Goal: Information Seeking & Learning: Obtain resource

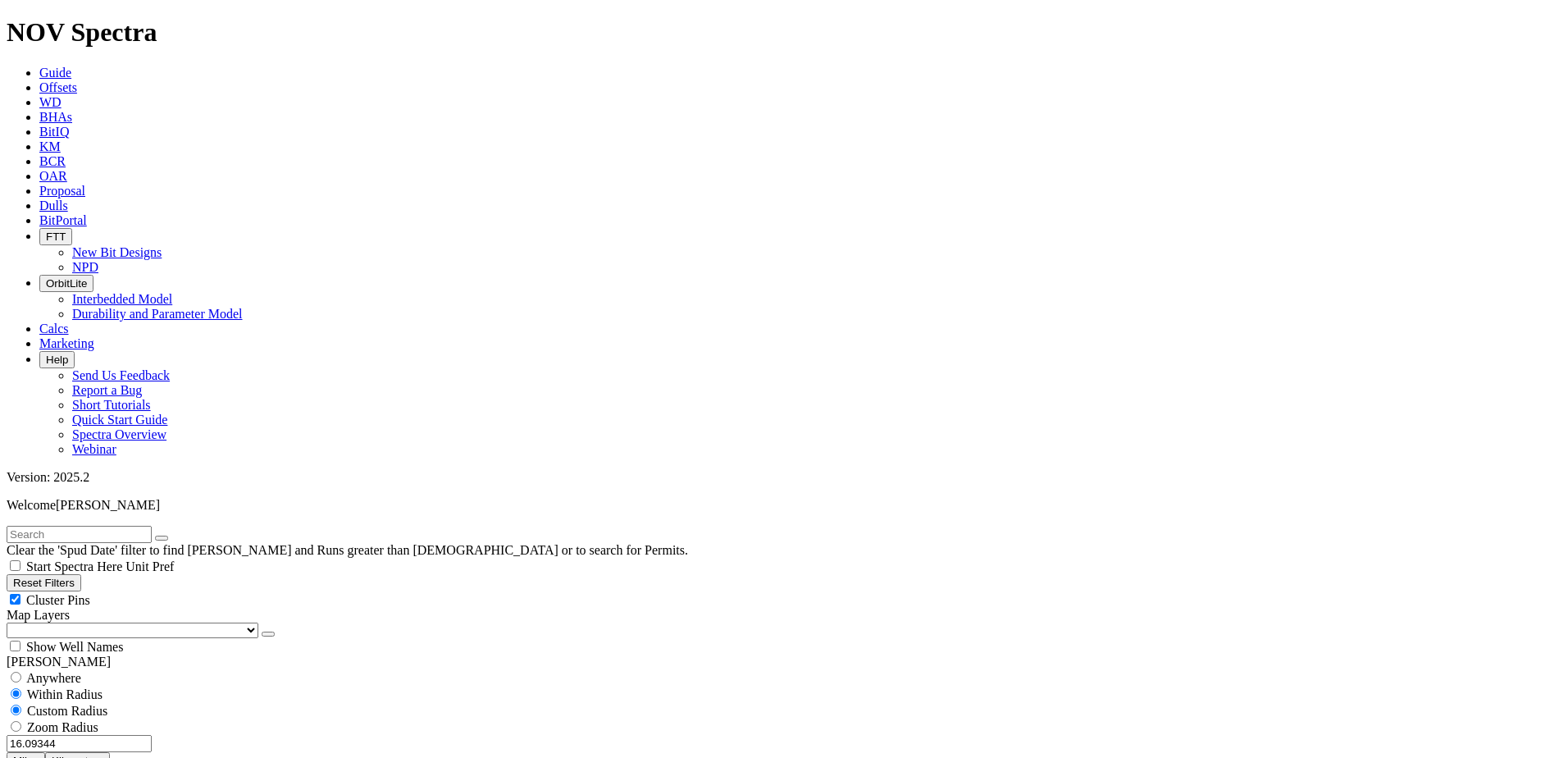
click at [66, 575] on button "Reset Filters" at bounding box center [44, 583] width 75 height 18
radio input "false"
radio input "true"
checkbox input "true"
select select
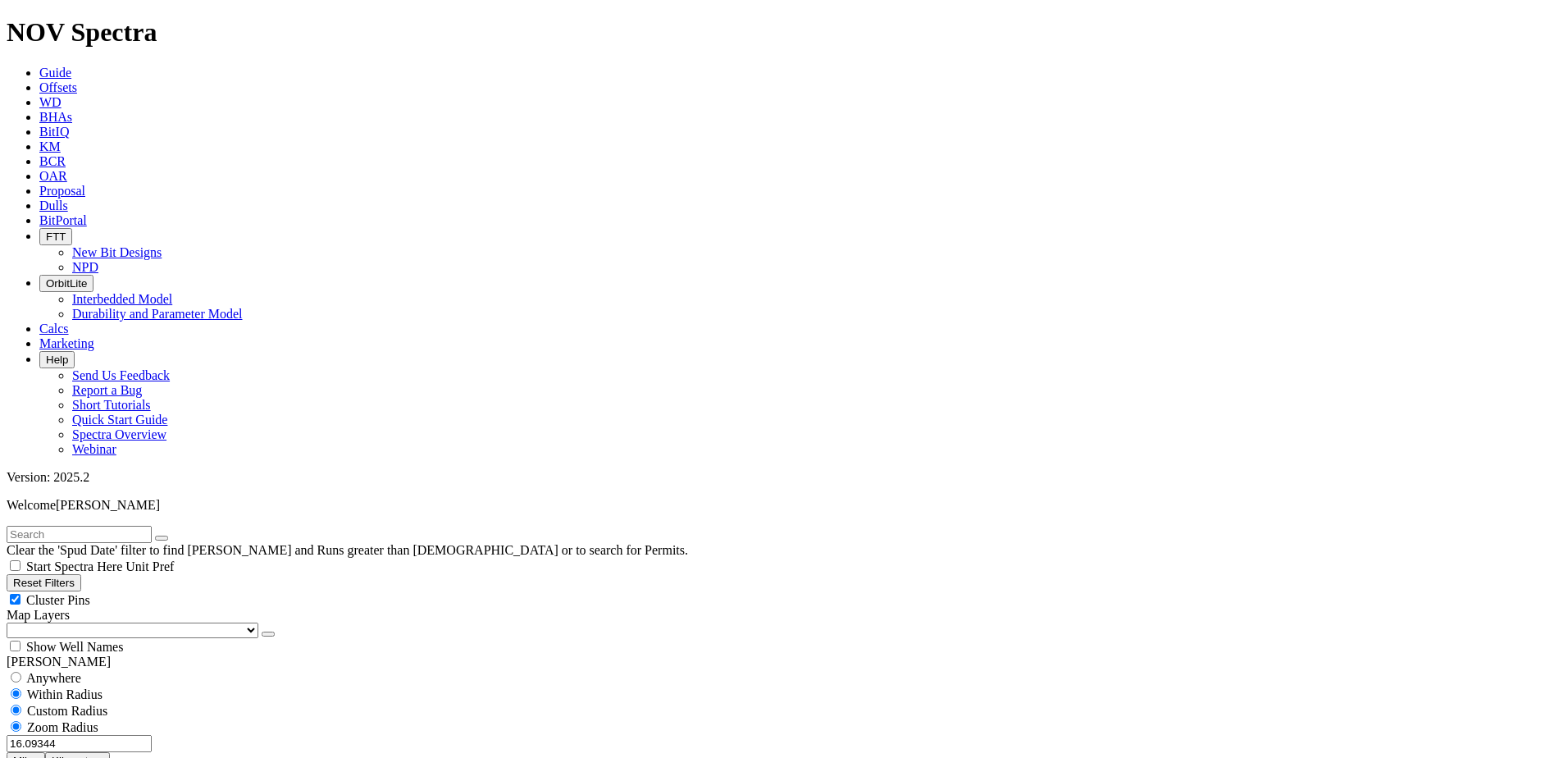
select select
click at [97, 623] on select "US Counties [GEOGRAPHIC_DATA], [GEOGRAPHIC_DATA] [GEOGRAPHIC_DATA], [GEOGRAPHIC…" at bounding box center [132, 630] width 252 height 16
click at [12, 623] on select "US Counties [GEOGRAPHIC_DATA], [GEOGRAPHIC_DATA] [GEOGRAPHIC_DATA], [GEOGRAPHIC…" at bounding box center [132, 630] width 252 height 16
click at [46, 526] on input "text" at bounding box center [79, 535] width 145 height 18
paste input "19162446"
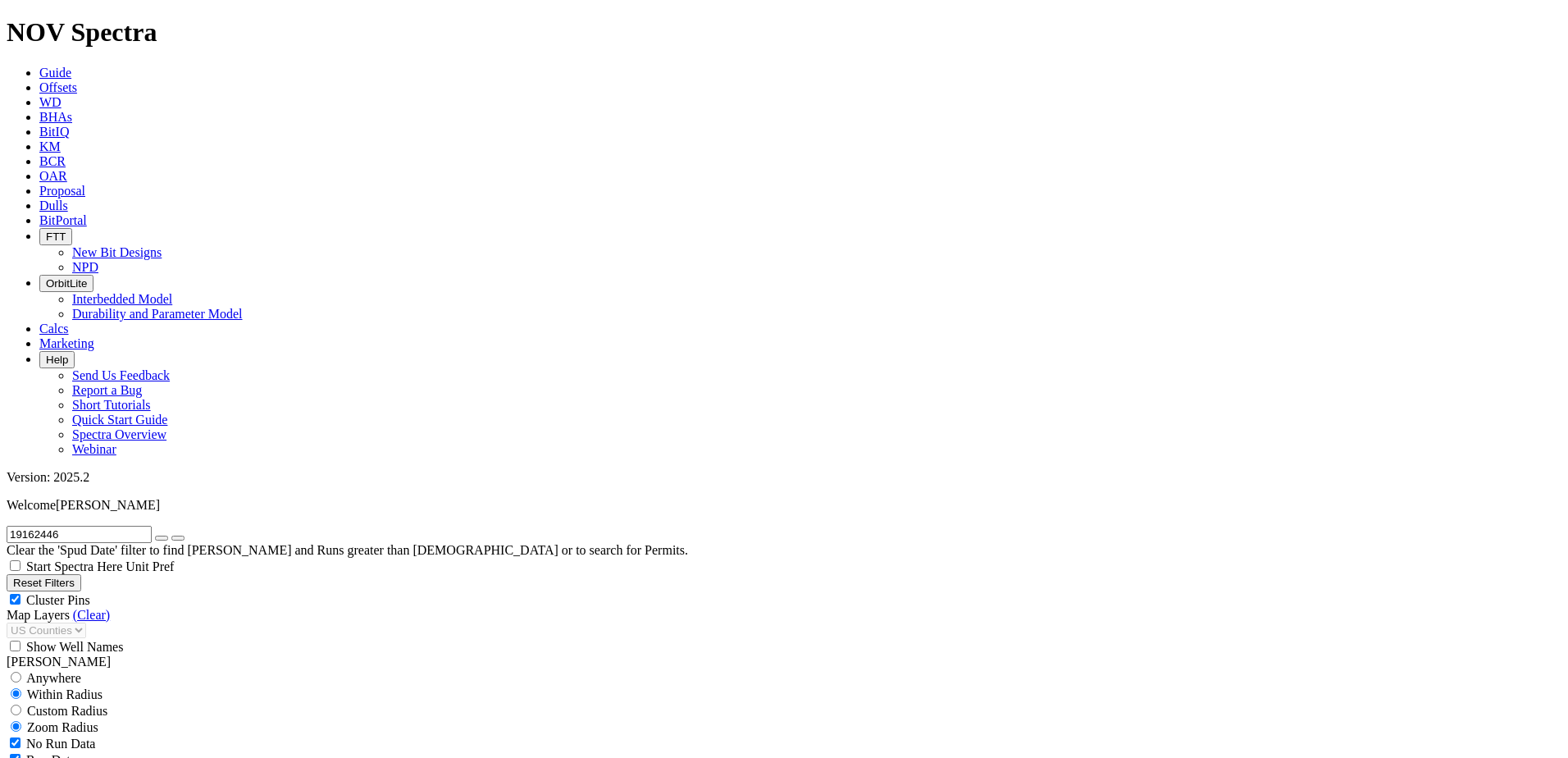
scroll to position [246, 0]
type input "19162446"
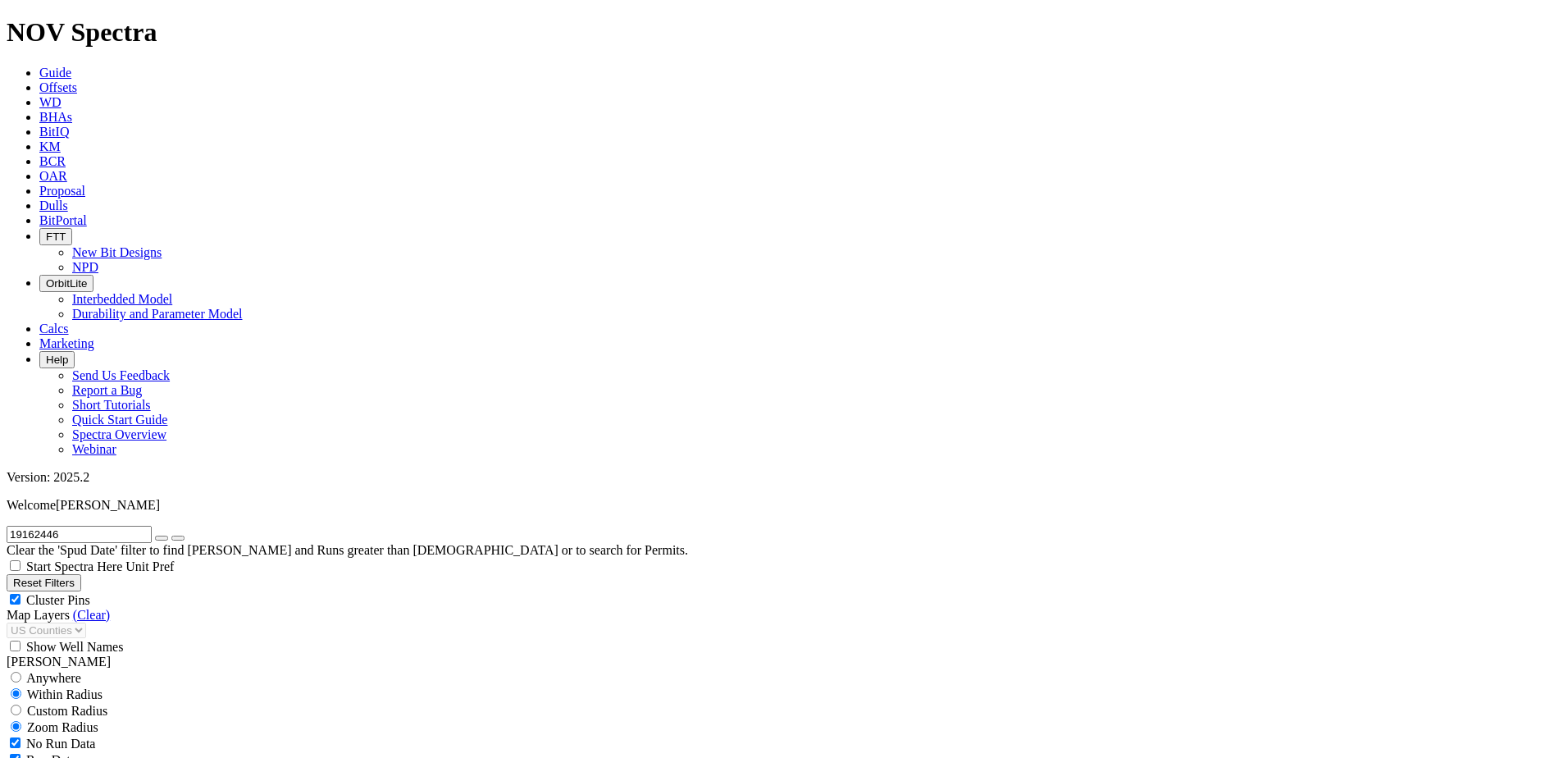
click at [161, 538] on icon "button" at bounding box center [161, 538] width 0 height 0
select select "8.5"
checkbox input "false"
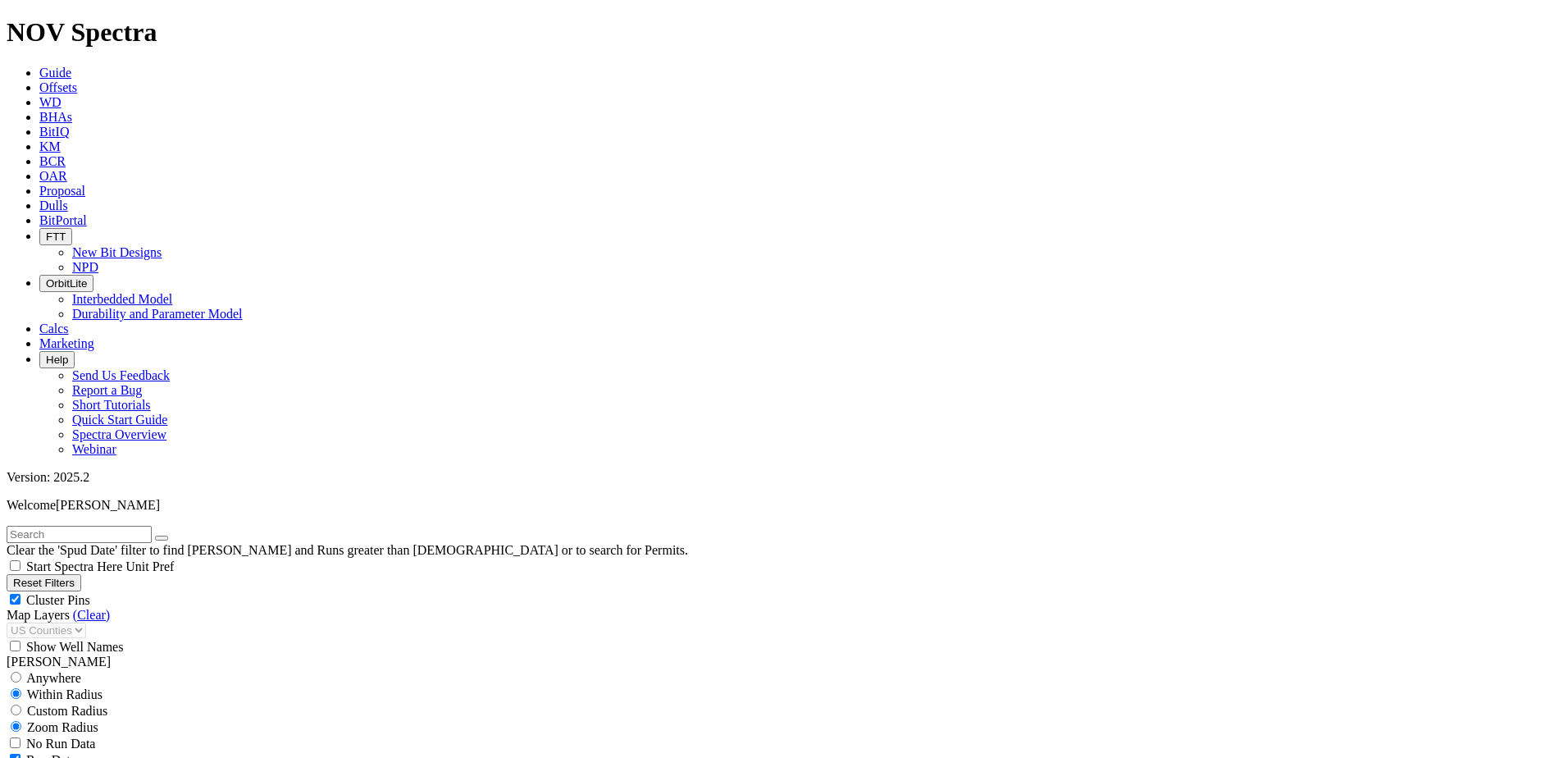
select select "? number:8.5 ?"
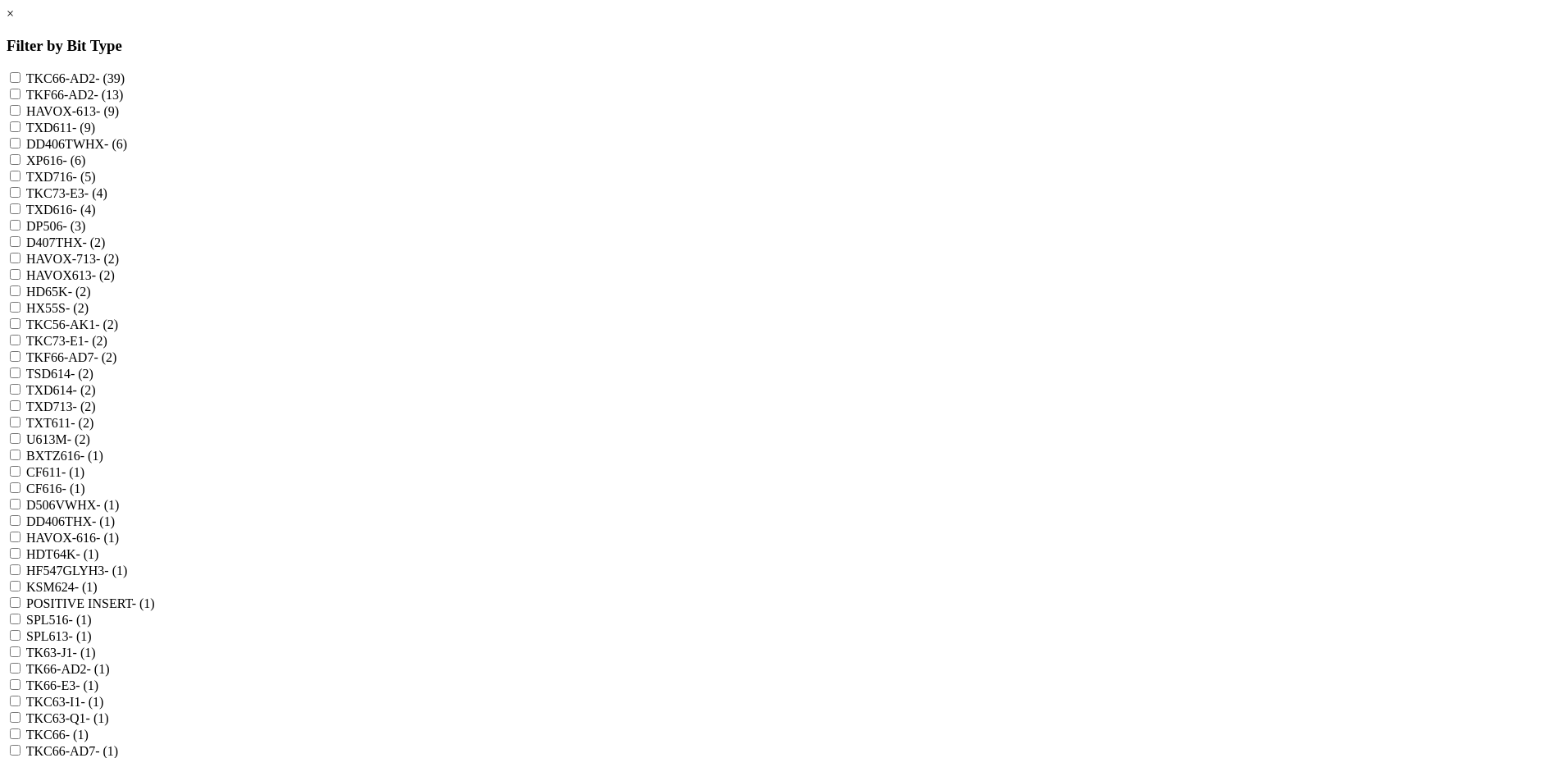
click at [14, 20] on link "×" at bounding box center [10, 13] width 7 height 14
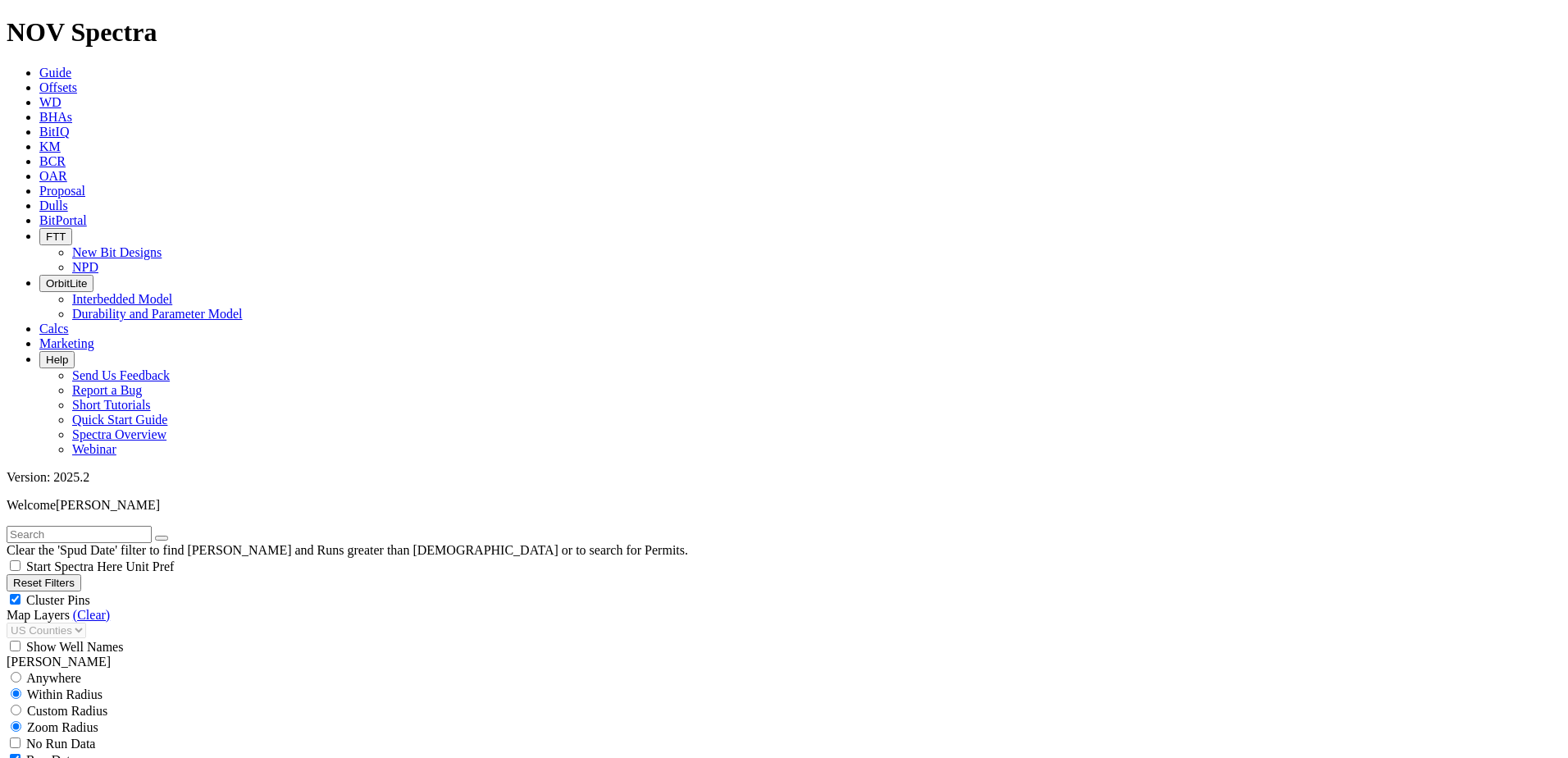
scroll to position [739, 0]
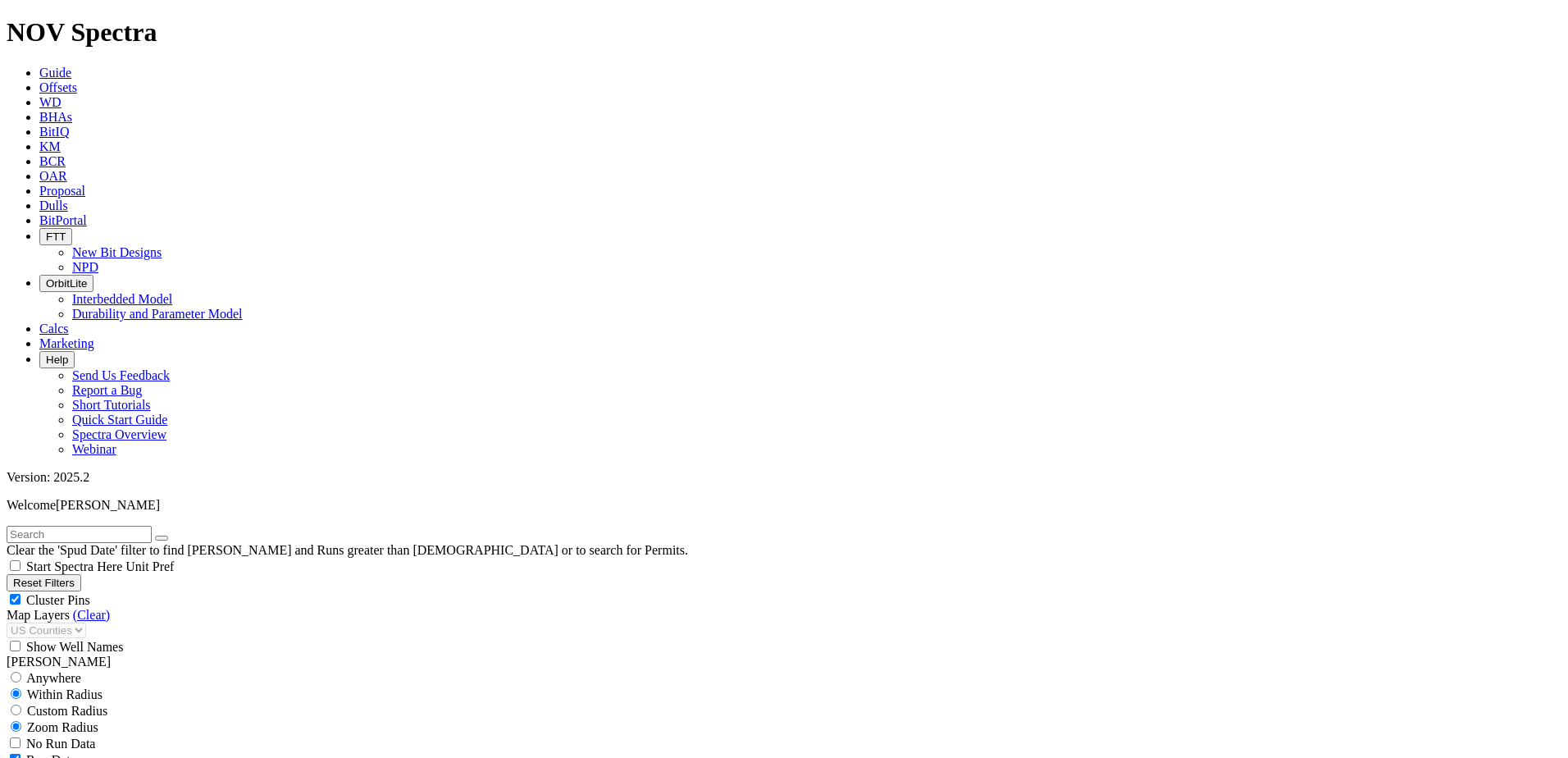
select select
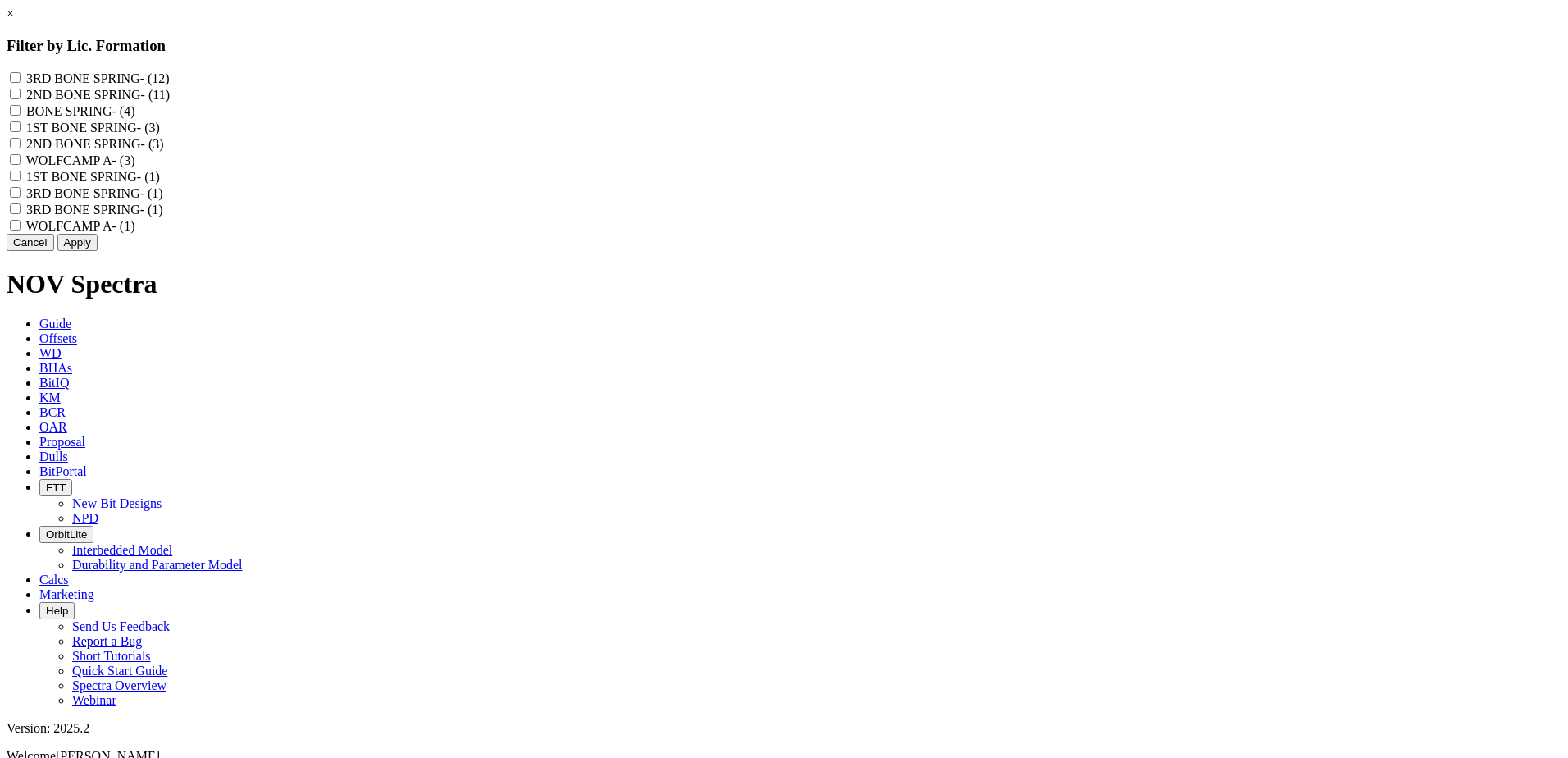
click at [20, 97] on SPRING "2ND BONE SPRING - (11)" at bounding box center [16, 95] width 11 height 11
checkbox SPRING "true"
click at [20, 148] on "2ND BONE SPRING - (3)" at bounding box center [16, 144] width 11 height 11
checkbox "true"
click at [97, 251] on button "Apply" at bounding box center [77, 242] width 40 height 18
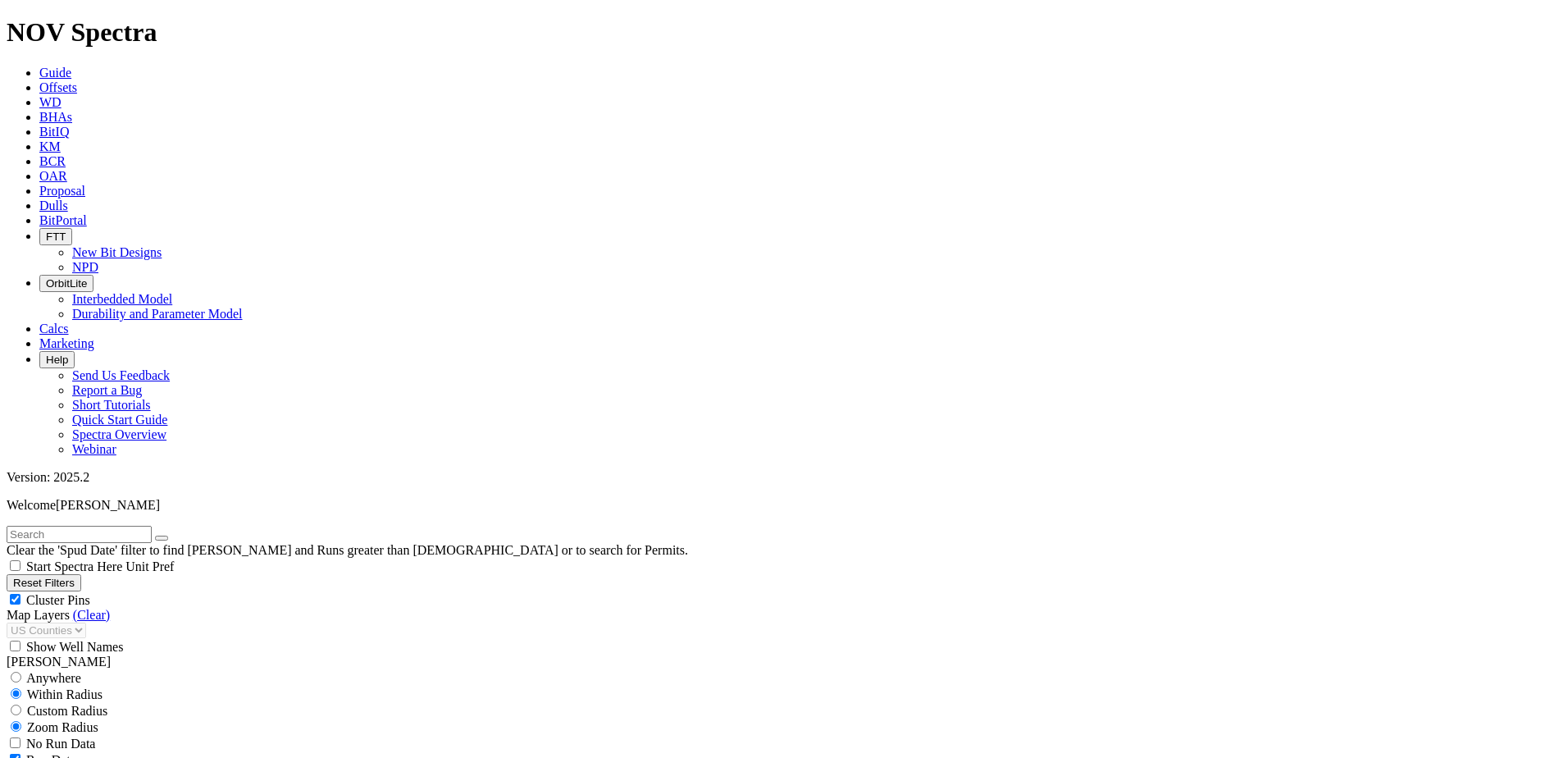
scroll to position [739, 0]
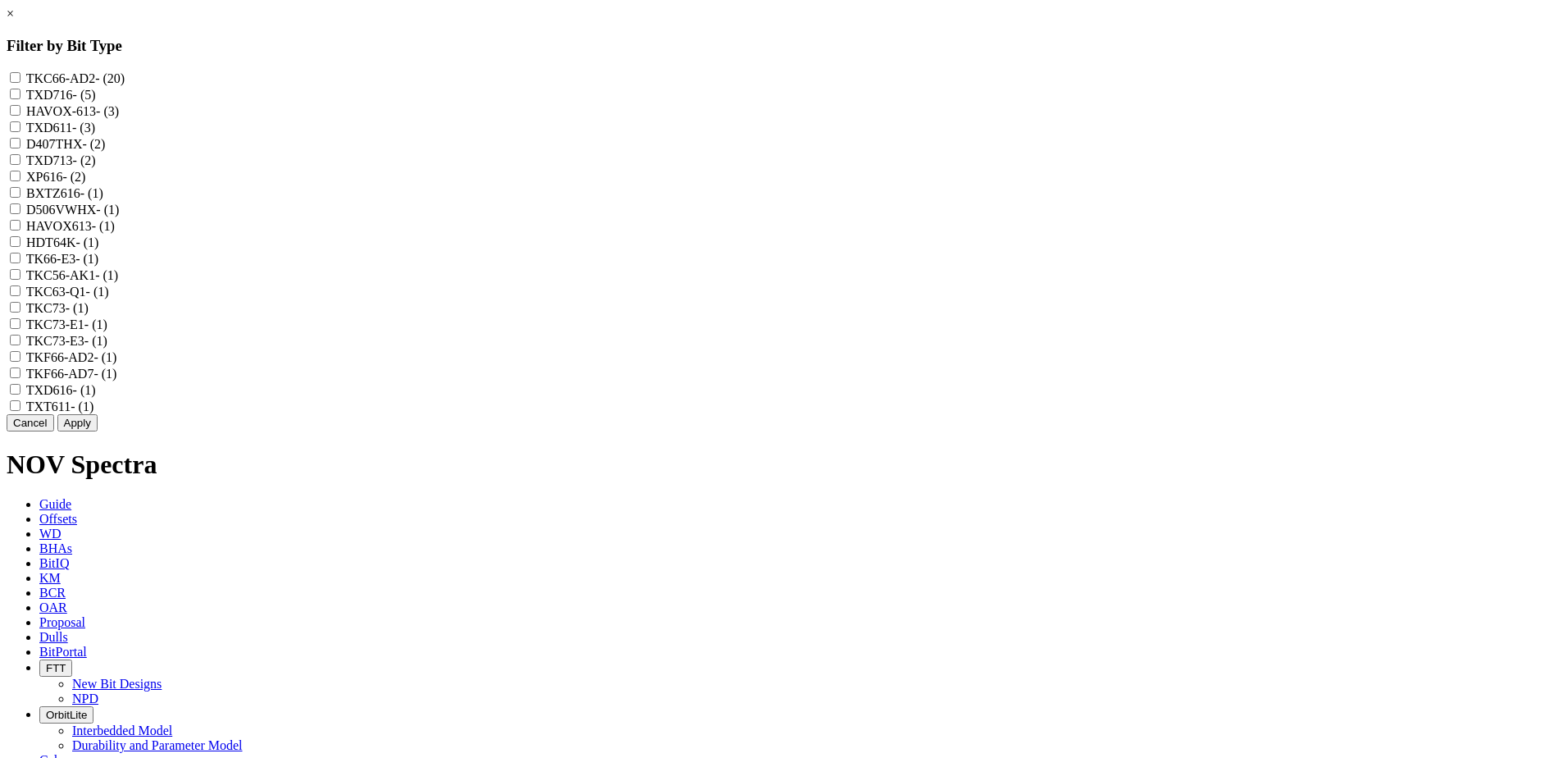
click at [14, 20] on link "×" at bounding box center [10, 13] width 7 height 14
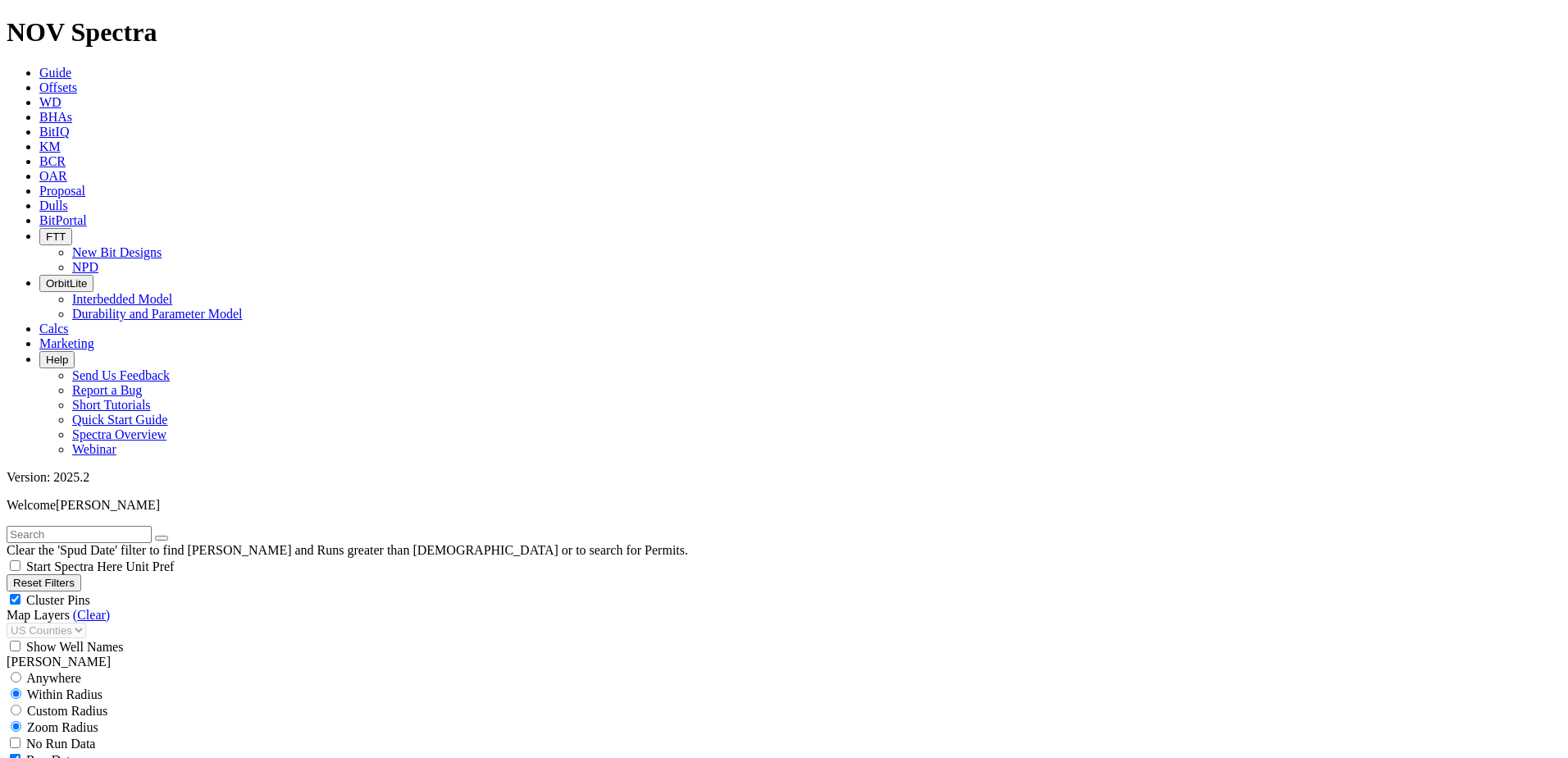
scroll to position [985, 0]
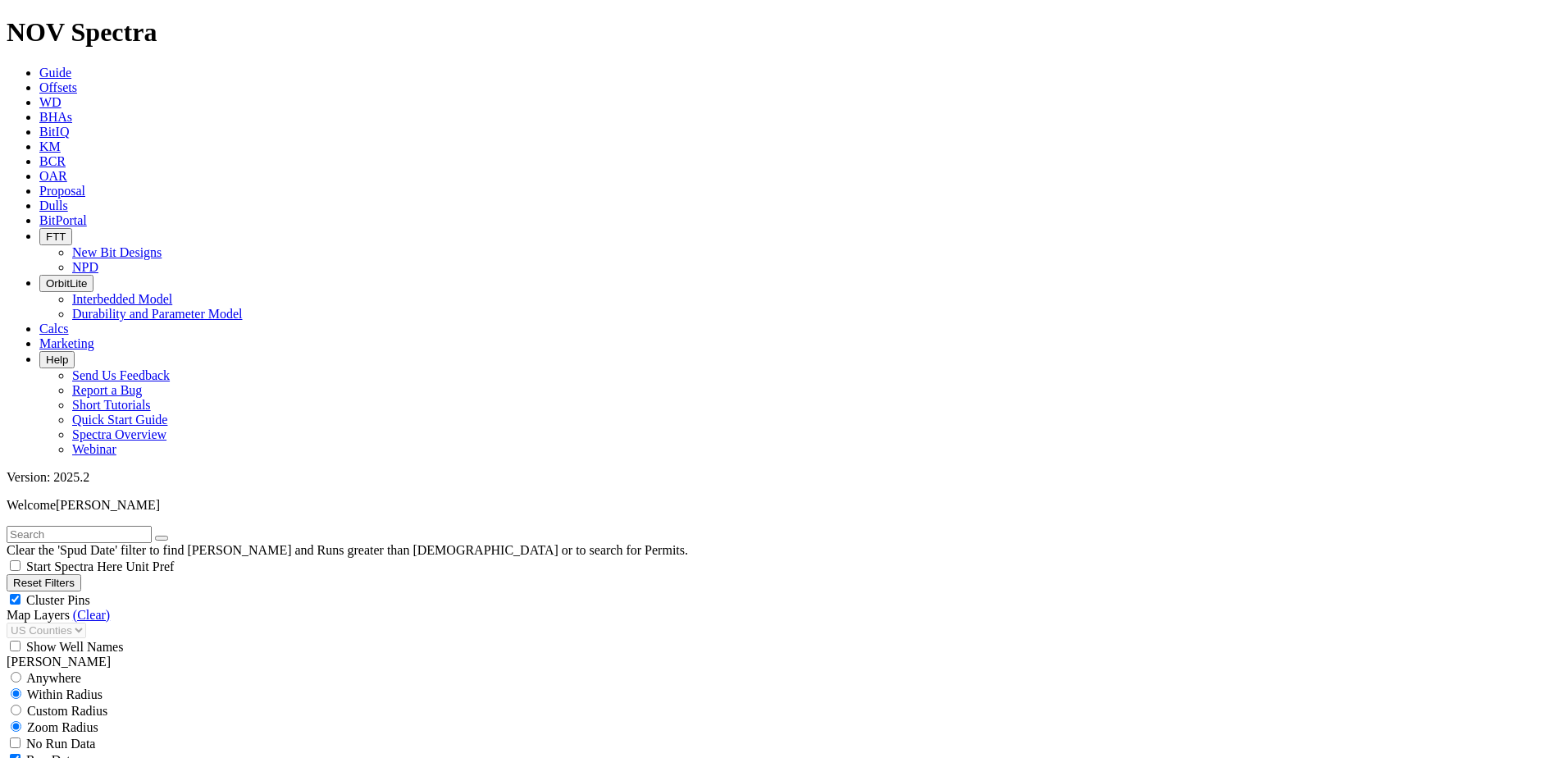
type input "50"
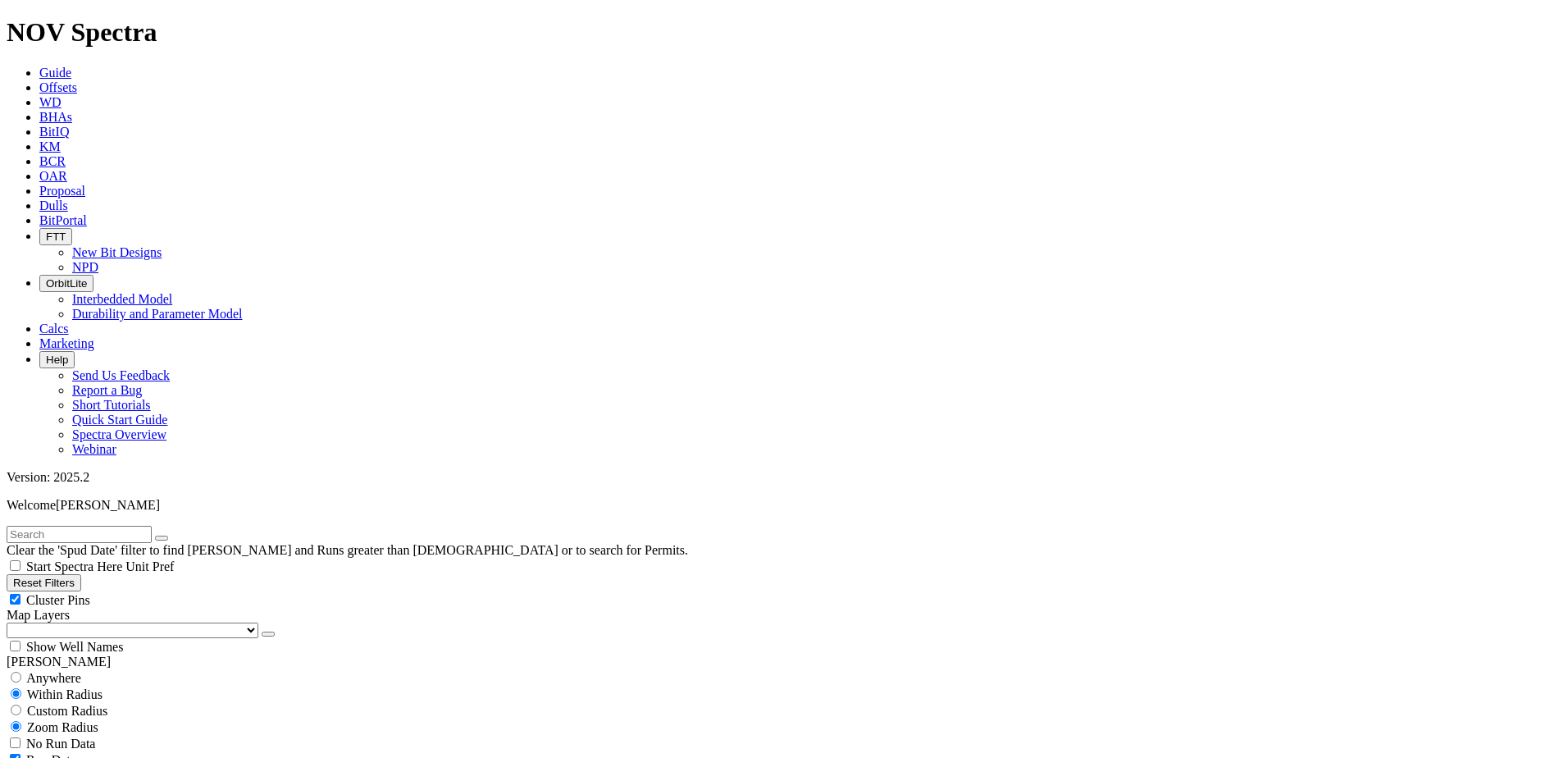
scroll to position [328, 0]
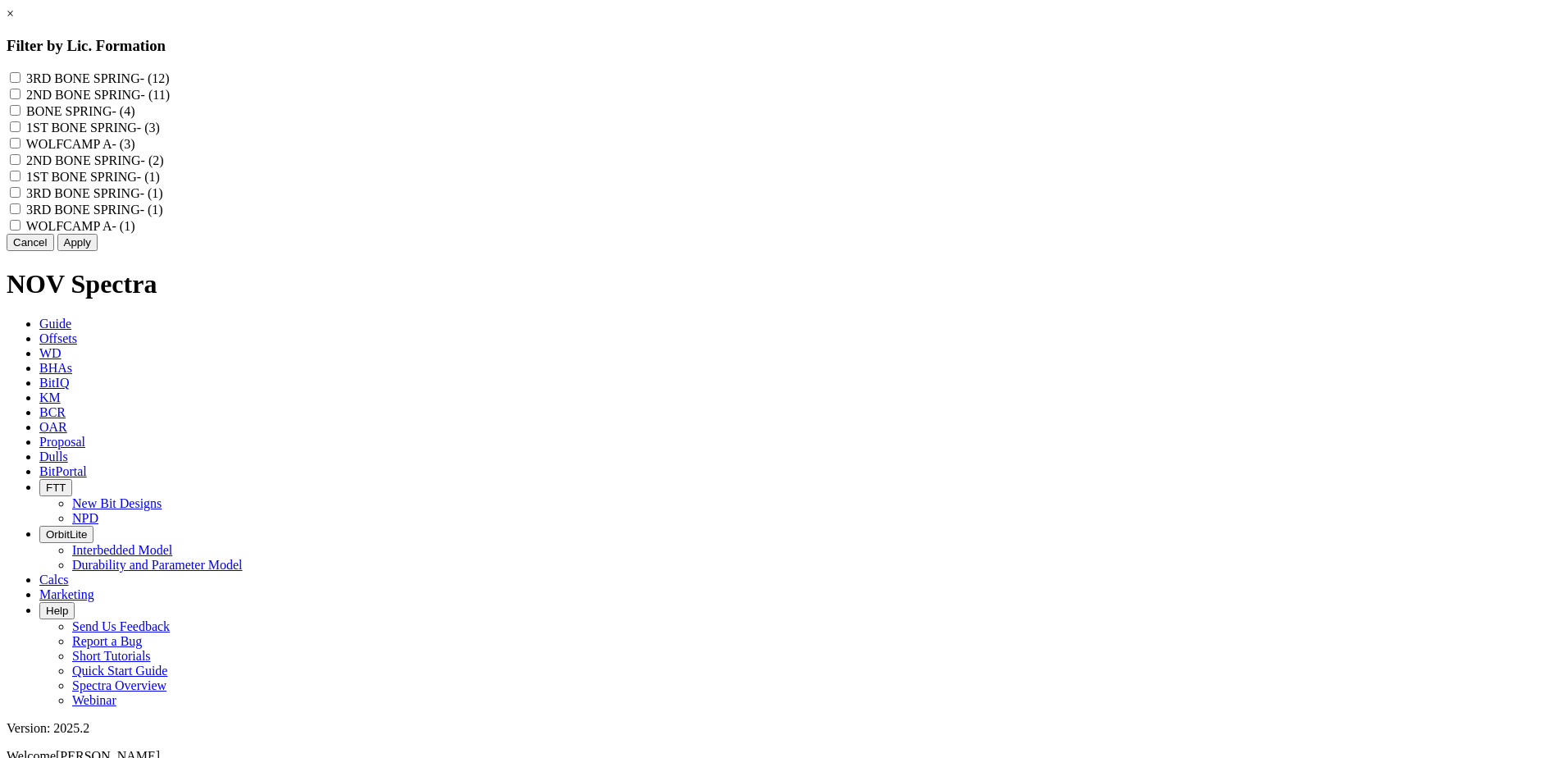
click at [20, 99] on SPRING "2ND BONE SPRING - (11)" at bounding box center [16, 95] width 11 height 11
checkbox SPRING "true"
click at [20, 165] on "2ND BONE SPRING - (2)" at bounding box center [16, 160] width 11 height 11
checkbox "true"
click at [97, 251] on button "Apply" at bounding box center [77, 242] width 40 height 18
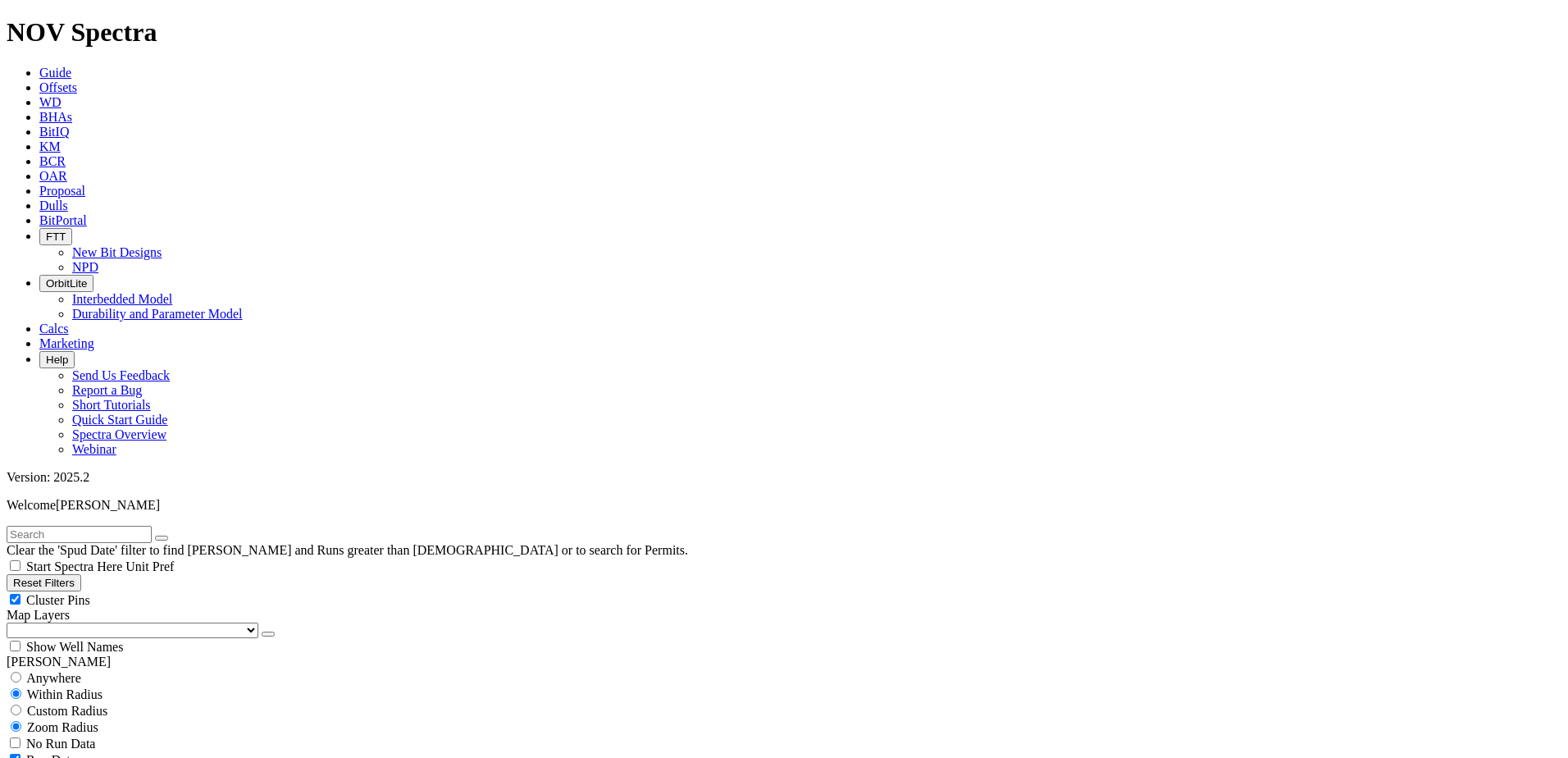
scroll to position [985, 0]
type input "8000"
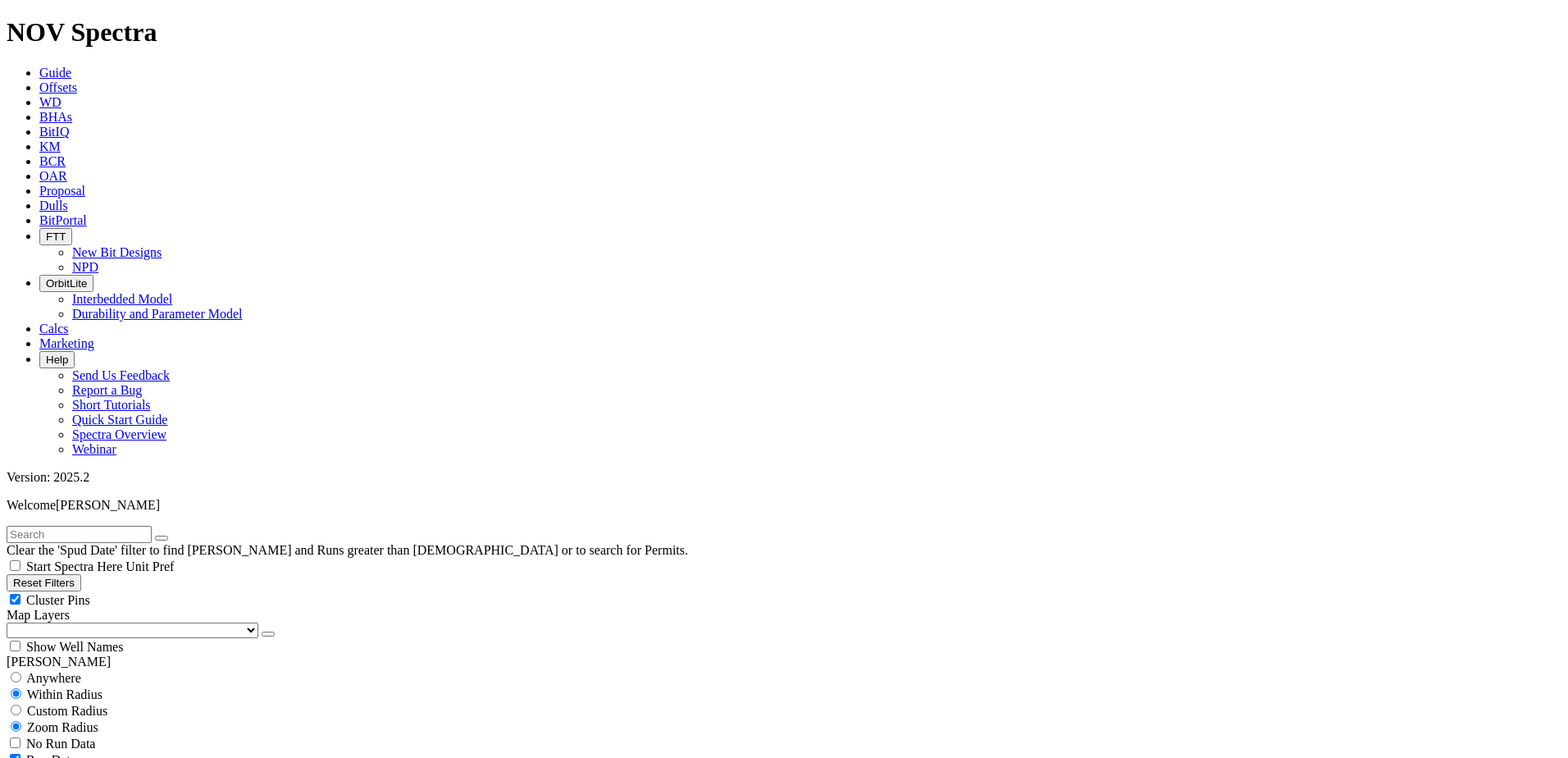
type input "15000"
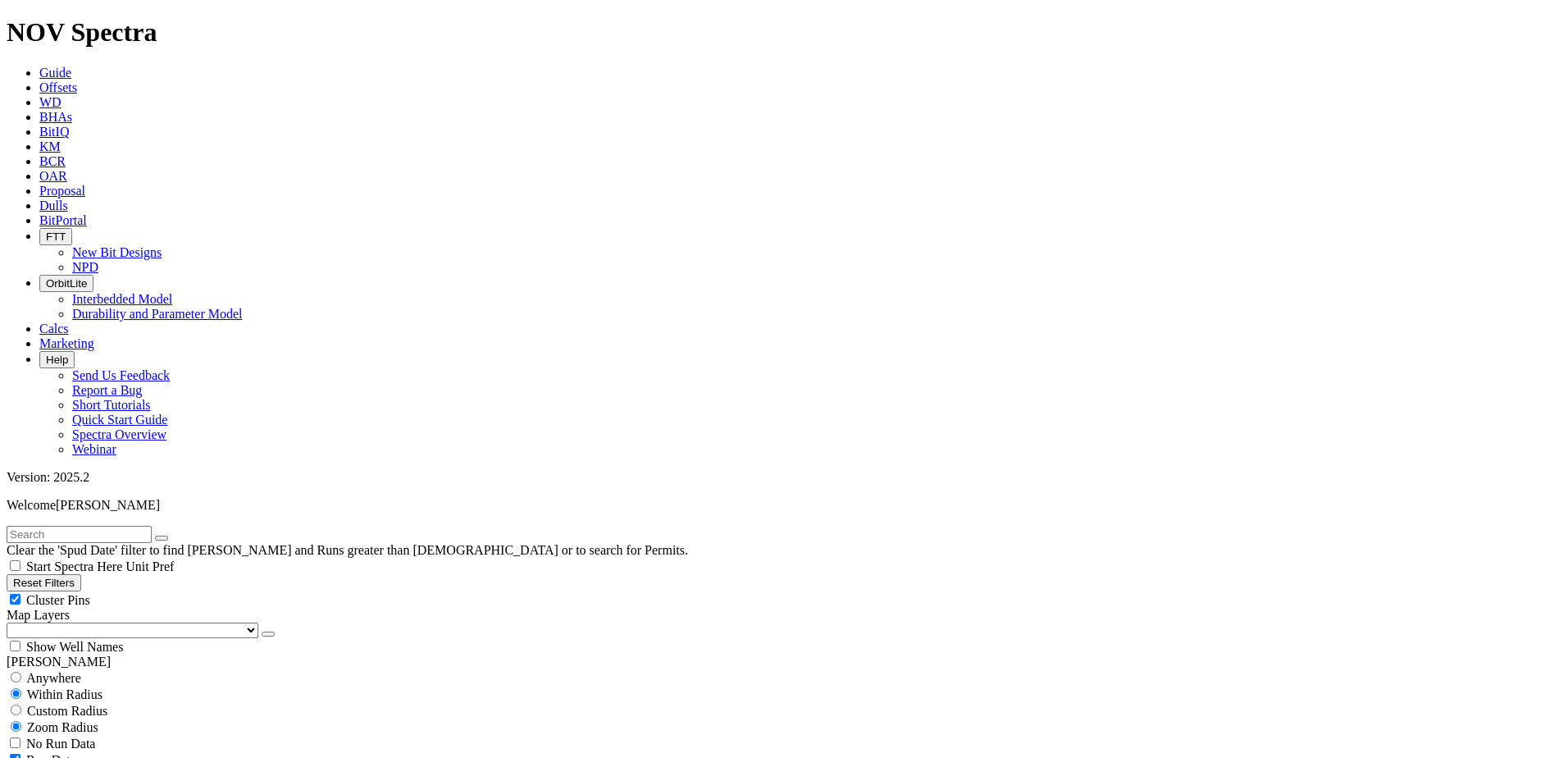
type input "16000"
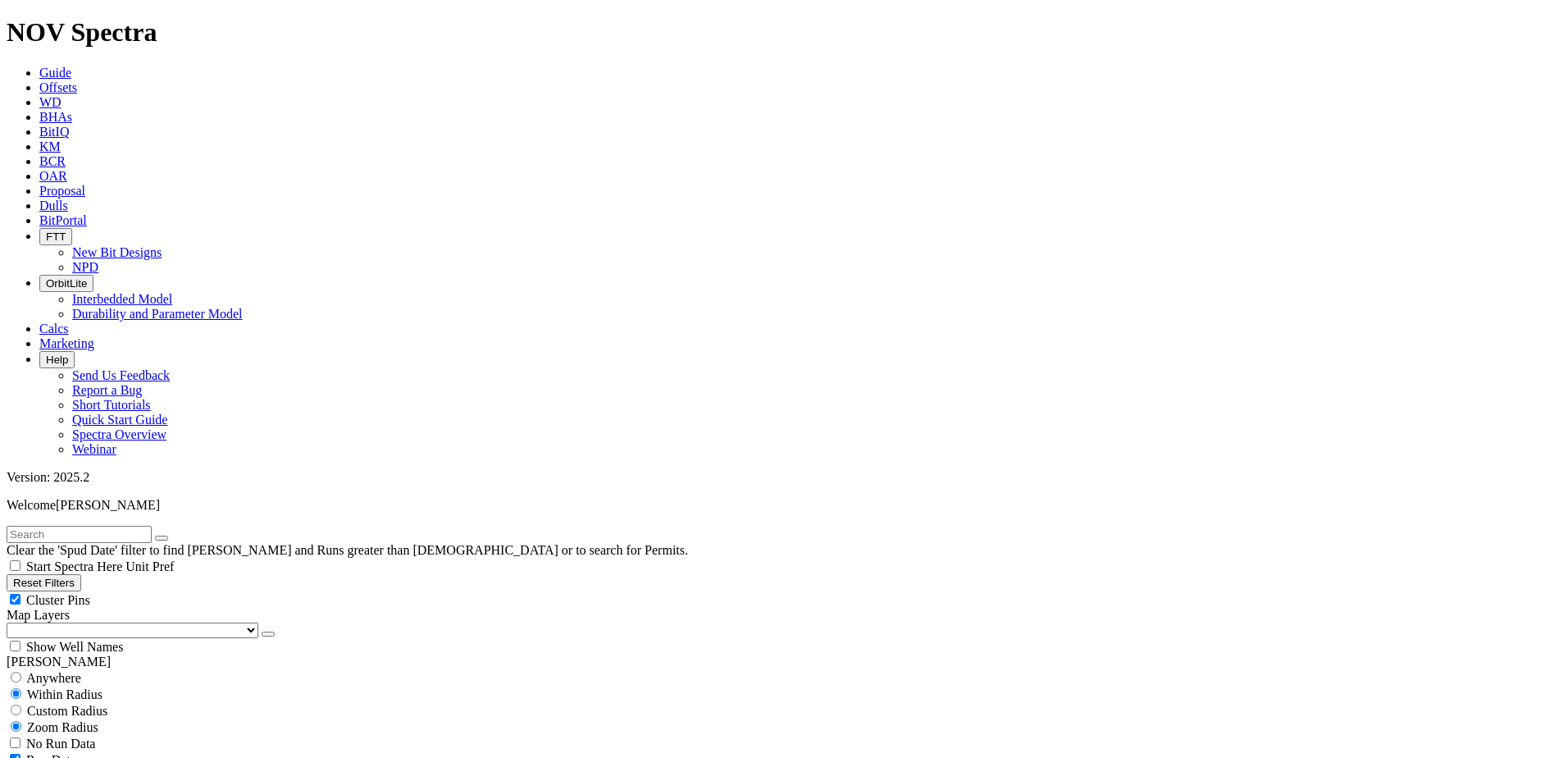
scroll to position [328, 0]
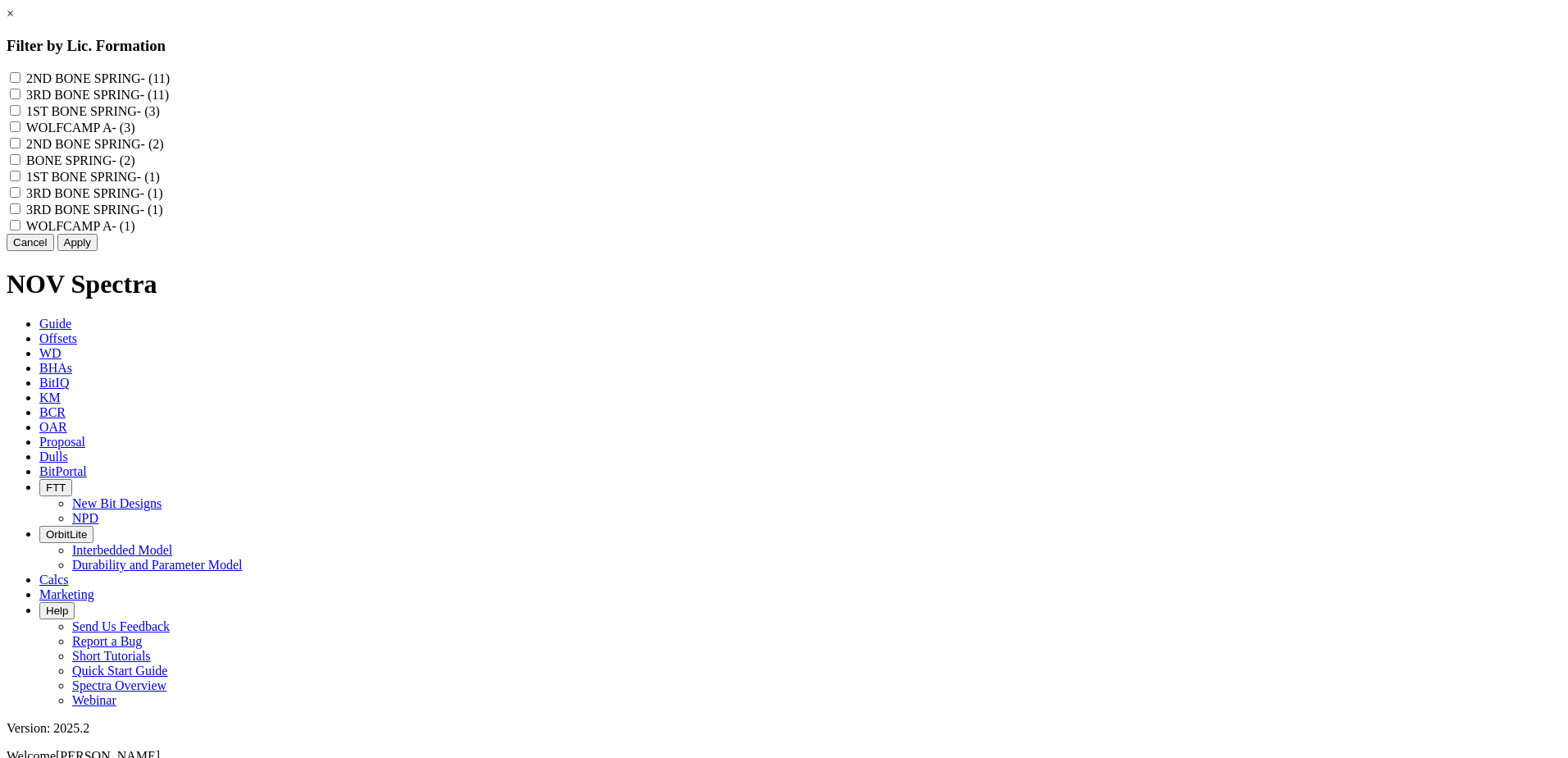
click at [20, 78] on SPRING "2ND BONE SPRING - (11)" at bounding box center [16, 78] width 11 height 11
checkbox SPRING "true"
click at [20, 148] on "2ND BONE SPRING - (2)" at bounding box center [16, 144] width 11 height 11
checkbox "true"
click at [97, 251] on button "Apply" at bounding box center [77, 242] width 40 height 18
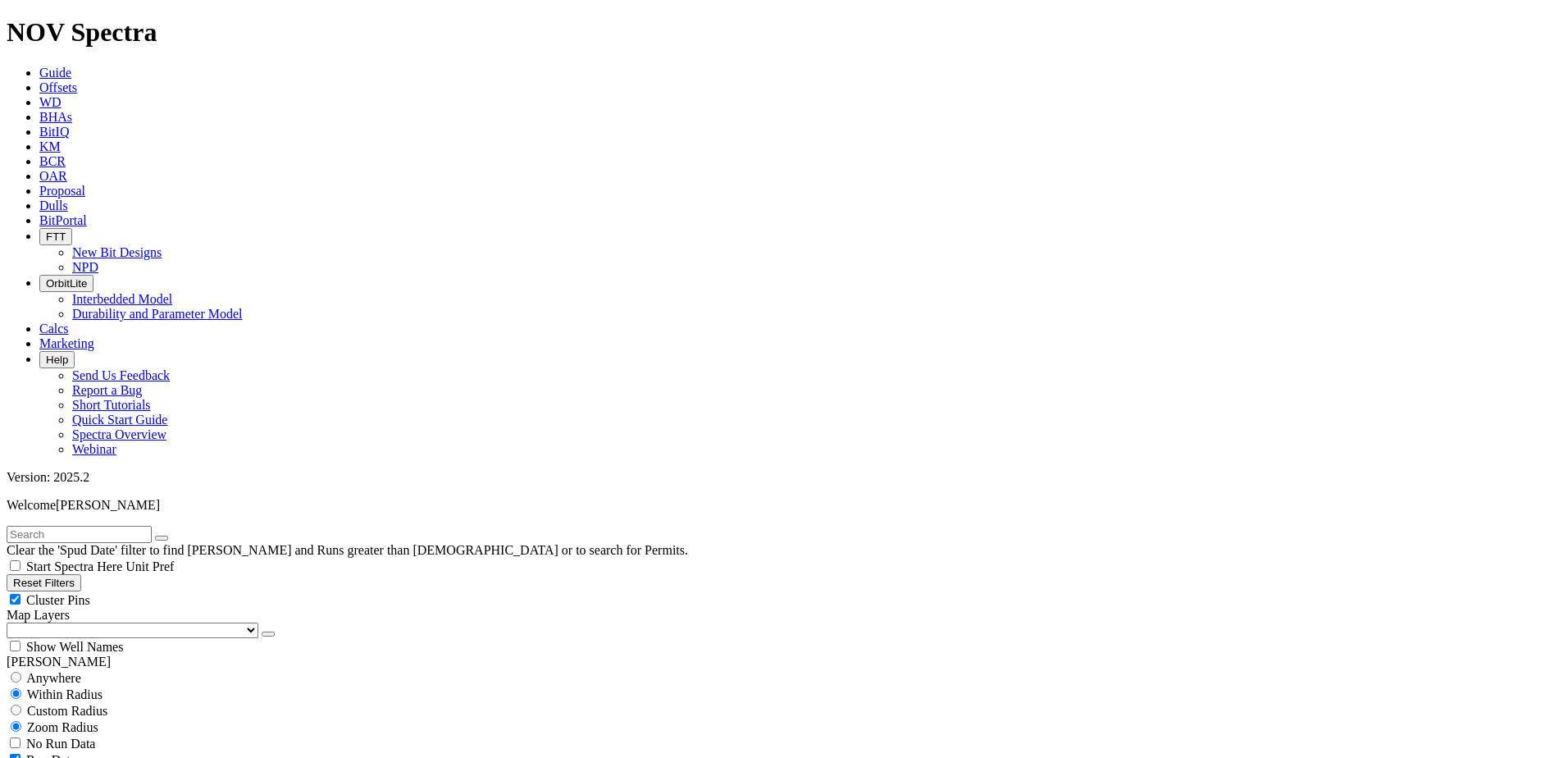
click at [96, 623] on select "US Counties [GEOGRAPHIC_DATA], [GEOGRAPHIC_DATA] [GEOGRAPHIC_DATA], [GEOGRAPHIC…" at bounding box center [132, 630] width 252 height 16
click at [12, 623] on select "US Counties [GEOGRAPHIC_DATA], [GEOGRAPHIC_DATA] [GEOGRAPHIC_DATA], [GEOGRAPHIC…" at bounding box center [132, 630] width 252 height 16
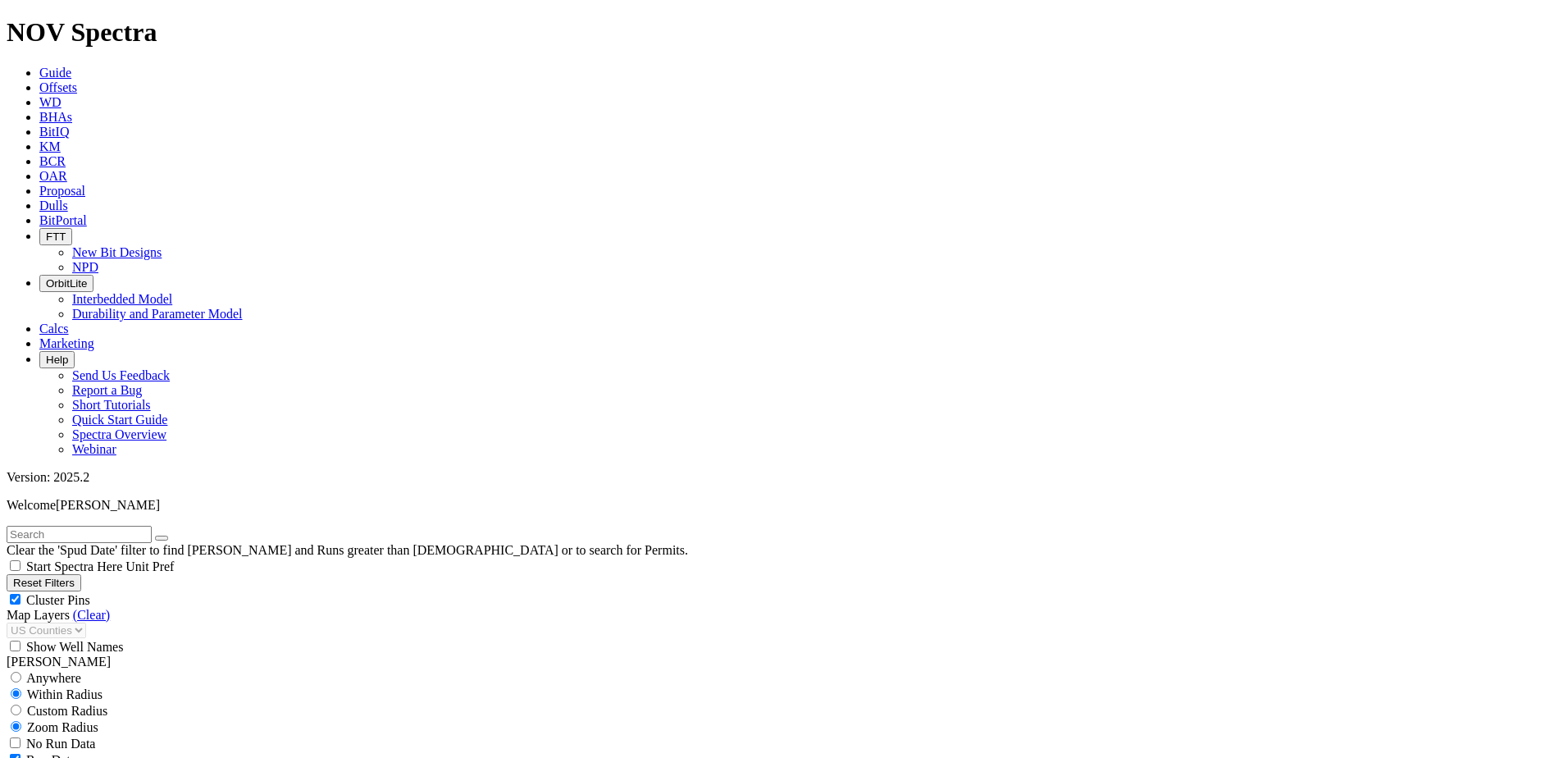
click at [152, 526] on input "text" at bounding box center [79, 535] width 145 height 18
paste input "A315580"
type input "A315580"
click at [169, 536] on button "button" at bounding box center [161, 537] width 13 height 5
